Goal: Information Seeking & Learning: Find specific fact

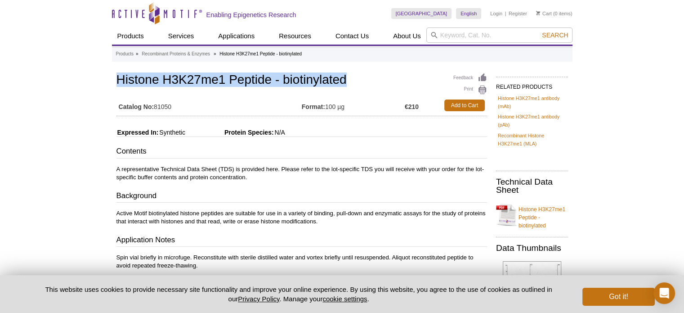
drag, startPoint x: 337, startPoint y: 79, endPoint x: 118, endPoint y: 84, distance: 218.8
click at [118, 84] on h1 "Histone H3K27me1 Peptide - biotinylated" at bounding box center [302, 80] width 371 height 15
copy h1 "Histone H3K27me1 Peptide - biotinylated"
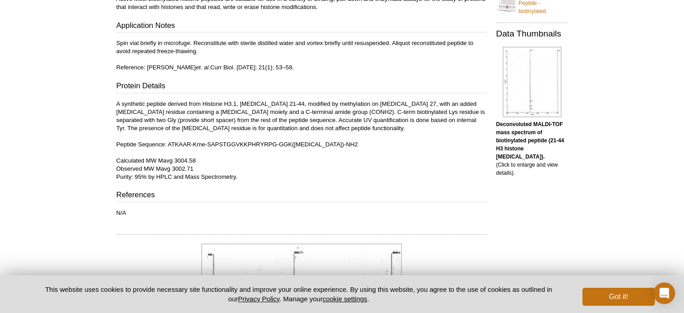
scroll to position [45, 0]
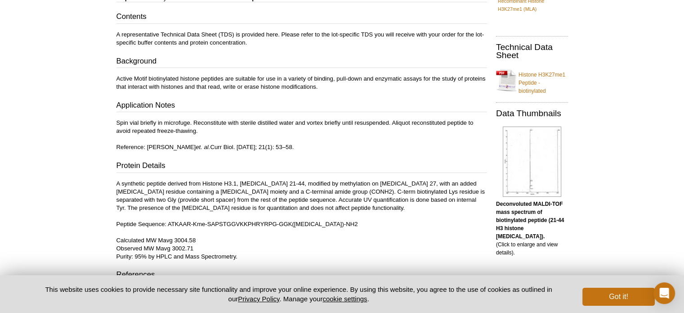
scroll to position [0, 0]
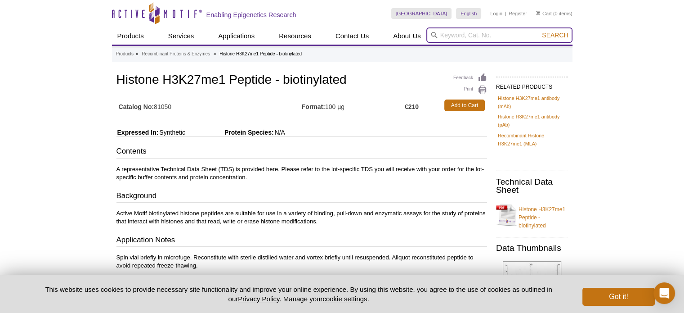
click at [459, 33] on input "search" at bounding box center [500, 34] width 146 height 15
paste input "Histone H3K4 Peptide - biotinylated"
type input "Histone H3K4 Peptide - biotinylated"
click at [540, 31] on button "Search" at bounding box center [556, 35] width 32 height 8
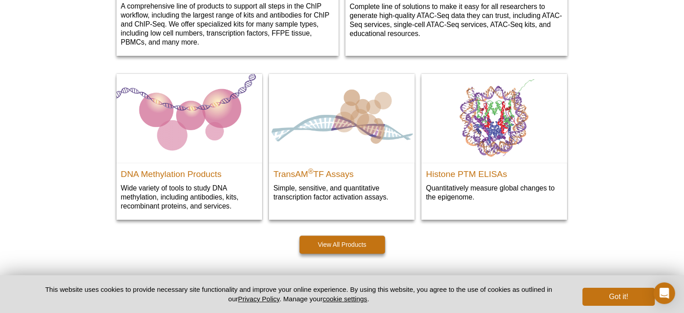
scroll to position [1399, 0]
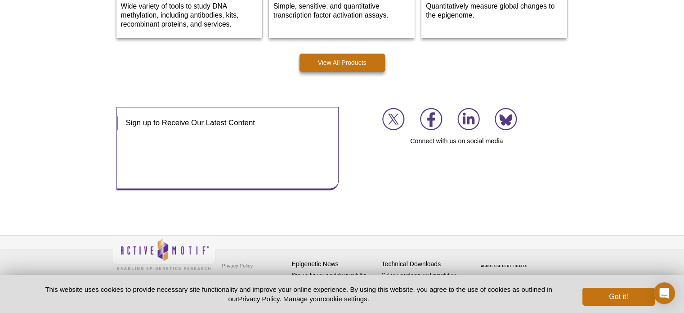
click at [608, 293] on button "Got it!" at bounding box center [619, 297] width 72 height 18
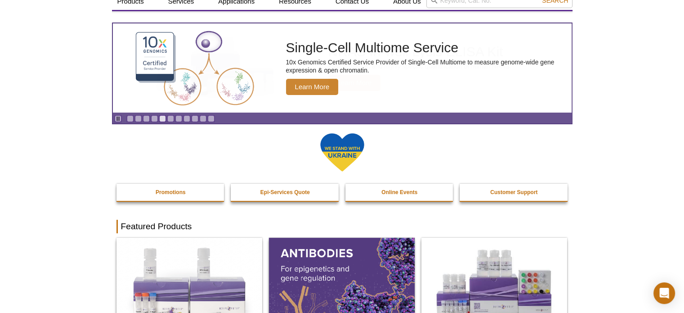
scroll to position [0, 0]
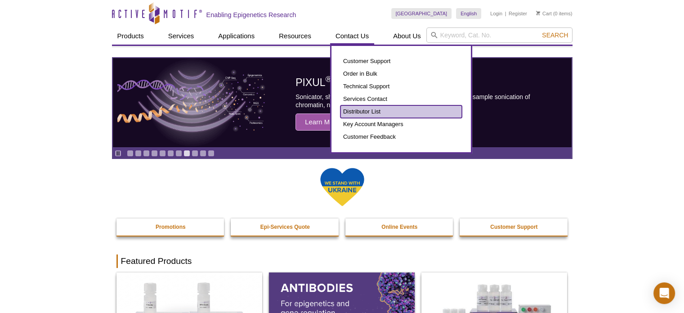
click at [358, 111] on link "Distributor List" at bounding box center [402, 111] width 122 height 13
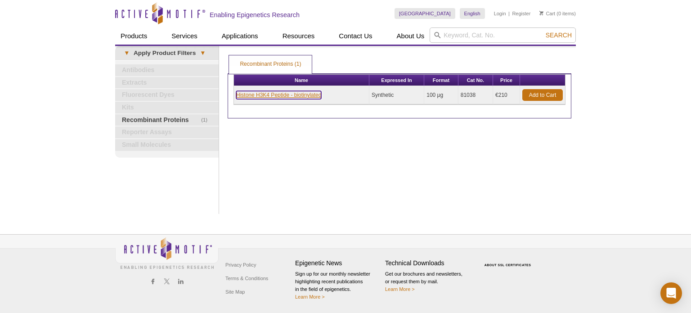
click at [256, 93] on link "Histone H3K4 Peptide - biotinylated" at bounding box center [278, 95] width 85 height 8
